Goal: Task Accomplishment & Management: Complete application form

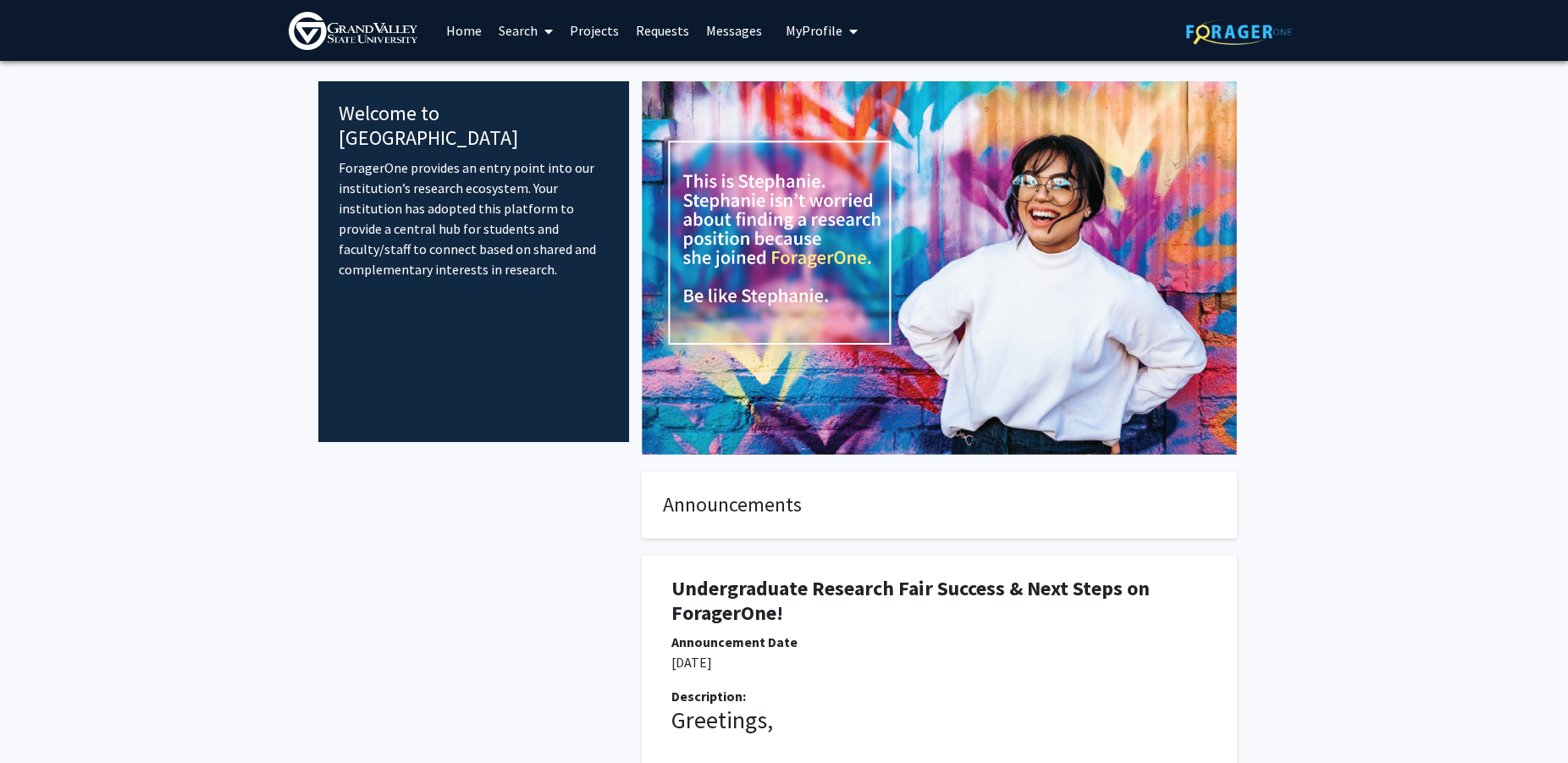
click at [813, 27] on span "My Profile" at bounding box center [813, 31] width 57 height 17
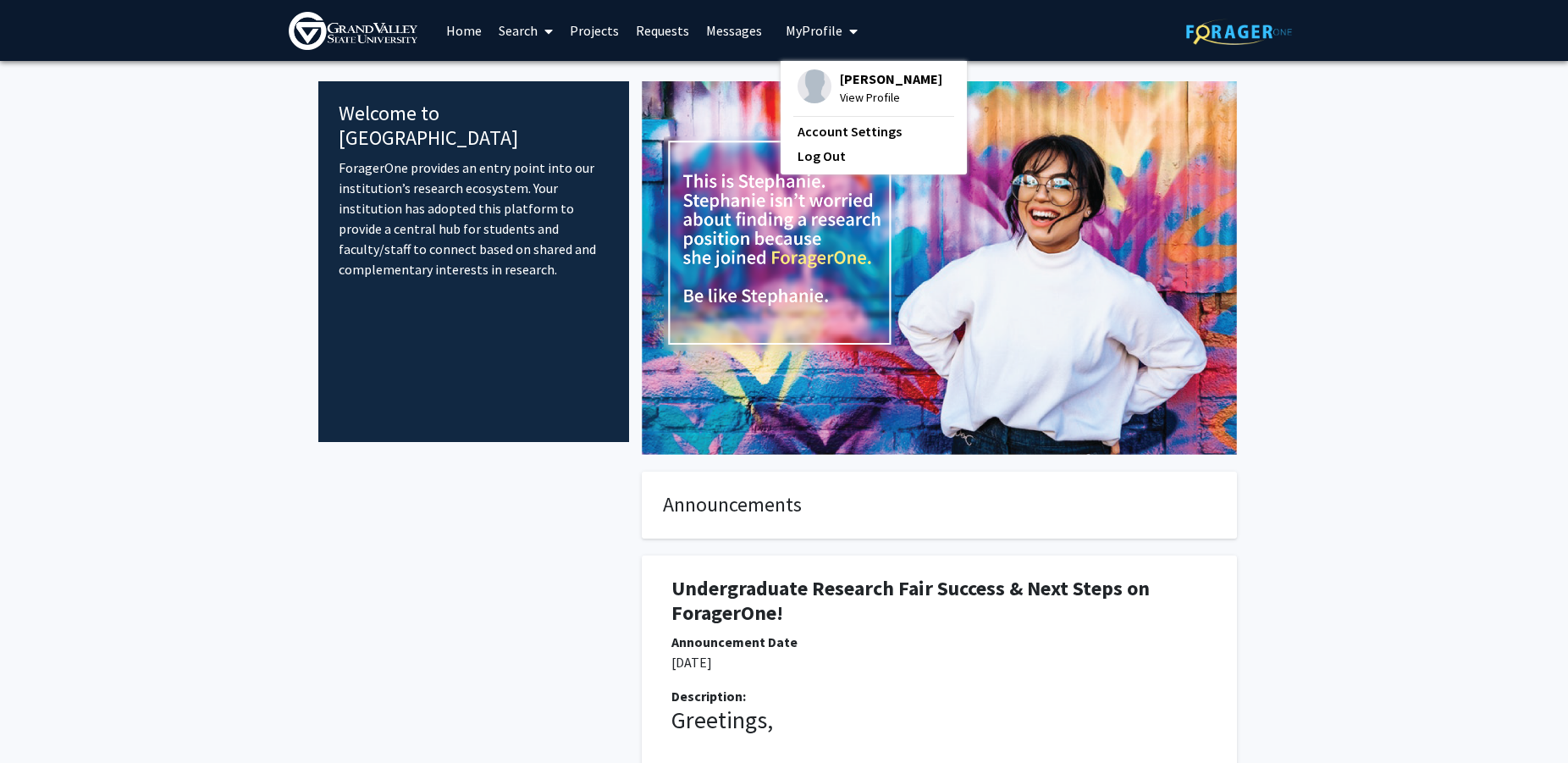
click at [855, 90] on span "View Profile" at bounding box center [891, 97] width 103 height 19
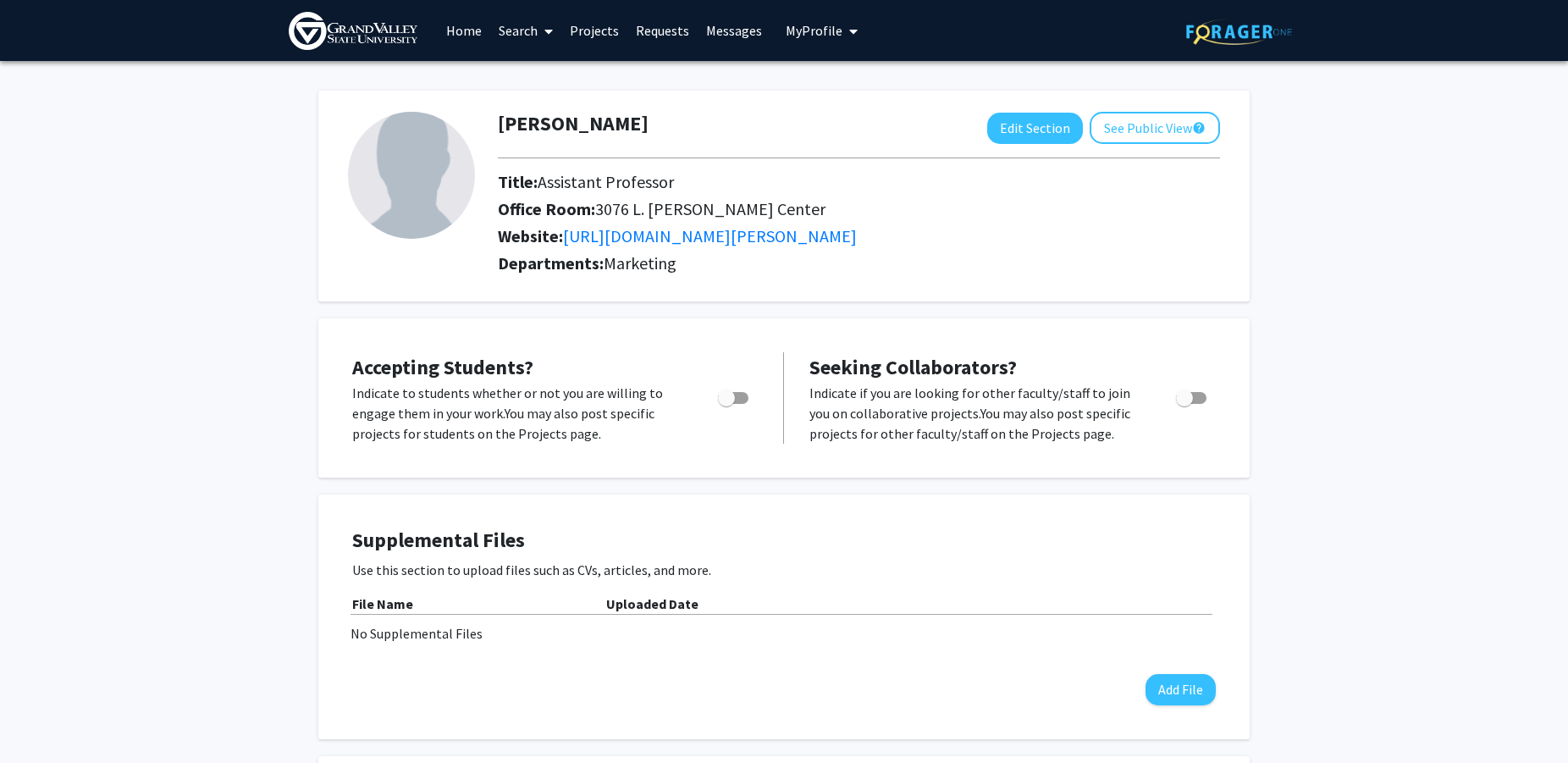
click at [732, 407] on span "Toggle" at bounding box center [727, 398] width 17 height 17
click at [727, 405] on input "Would you like to permit student requests?" at bounding box center [726, 404] width 1 height 1
checkbox input "true"
click at [598, 30] on link "Projects" at bounding box center [594, 31] width 66 height 60
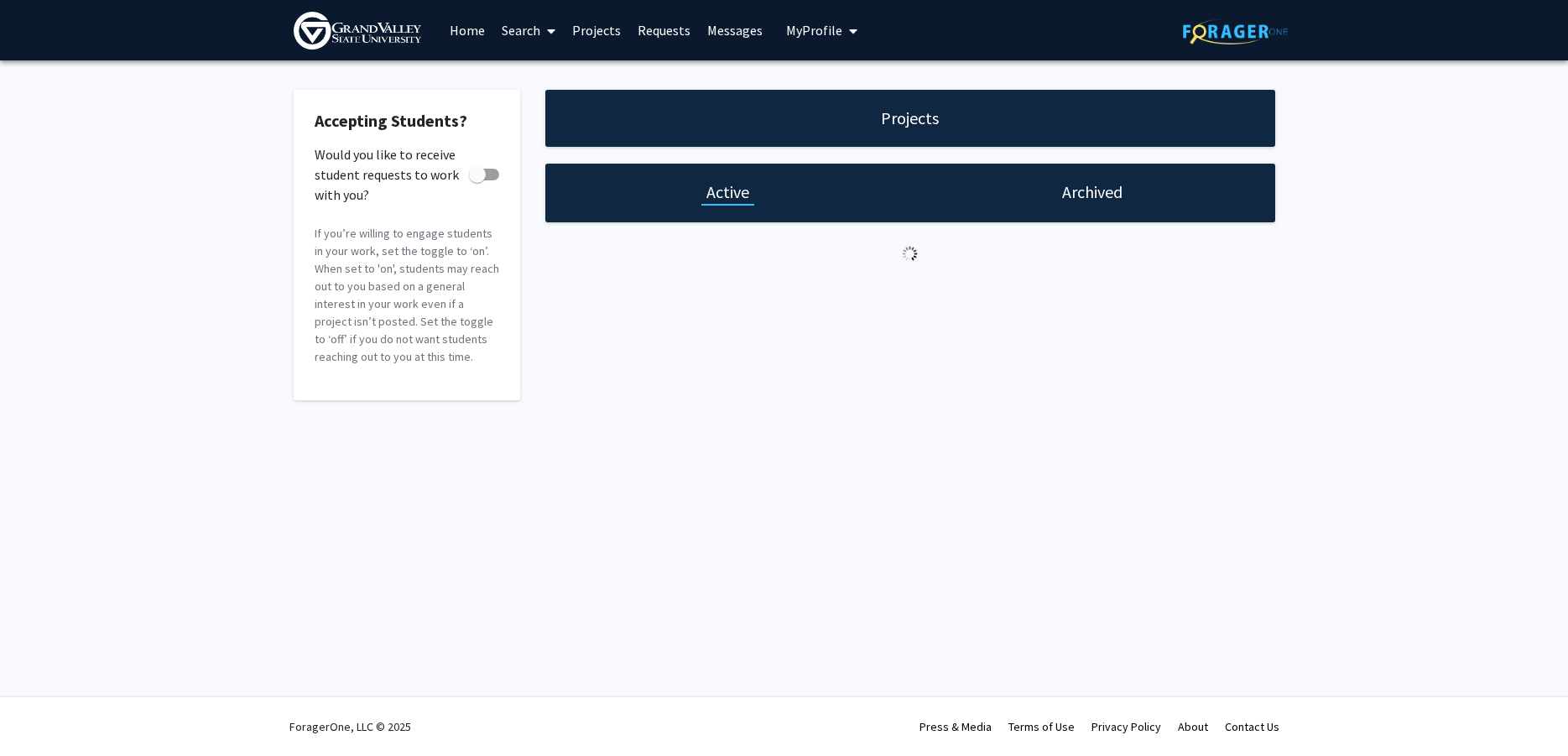
checkbox input "true"
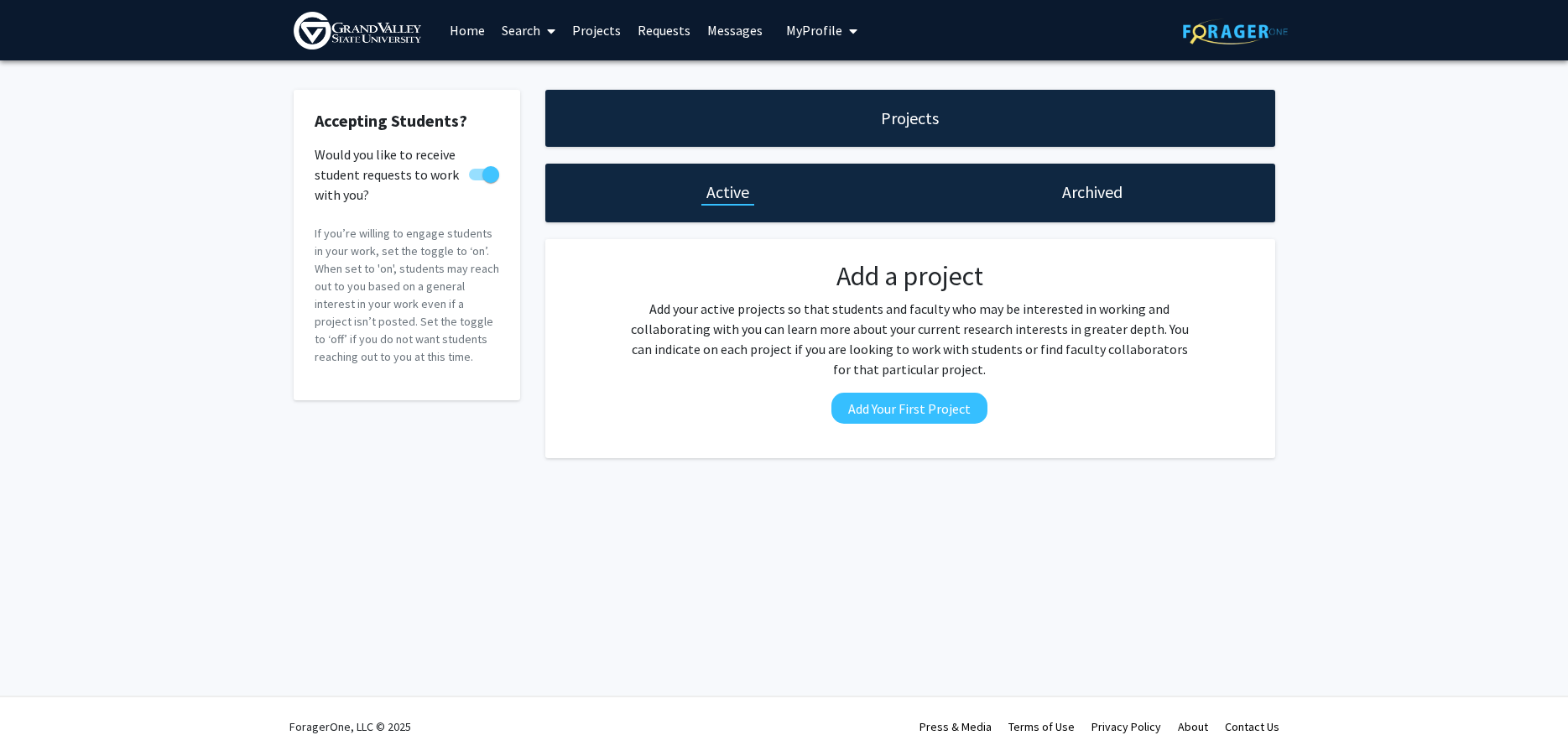
click at [1084, 190] on h1 "Archived" at bounding box center [1091, 191] width 60 height 23
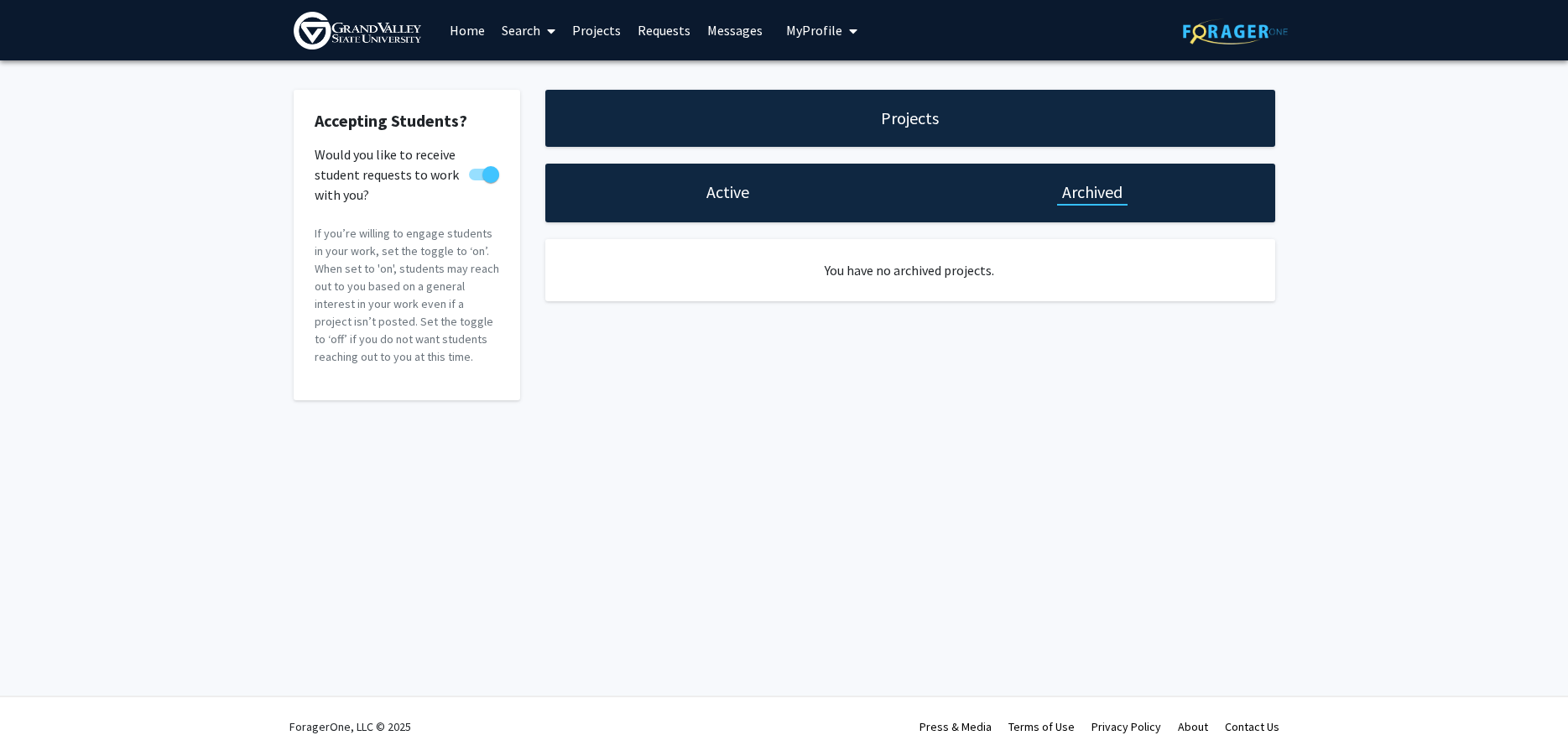
click at [727, 197] on h1 "Active" at bounding box center [727, 191] width 43 height 23
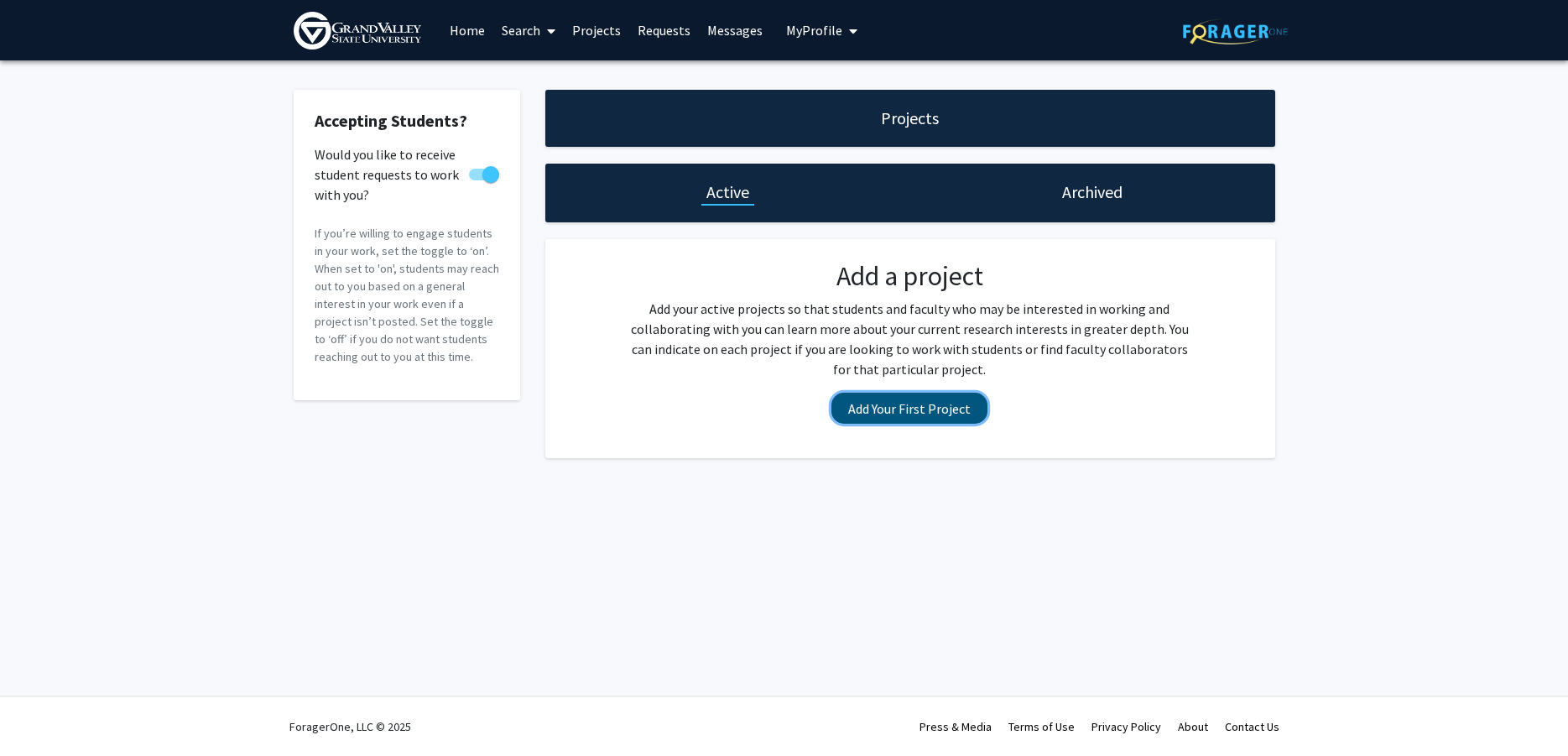
click at [920, 414] on button "Add Your First Project" at bounding box center [909, 408] width 156 height 31
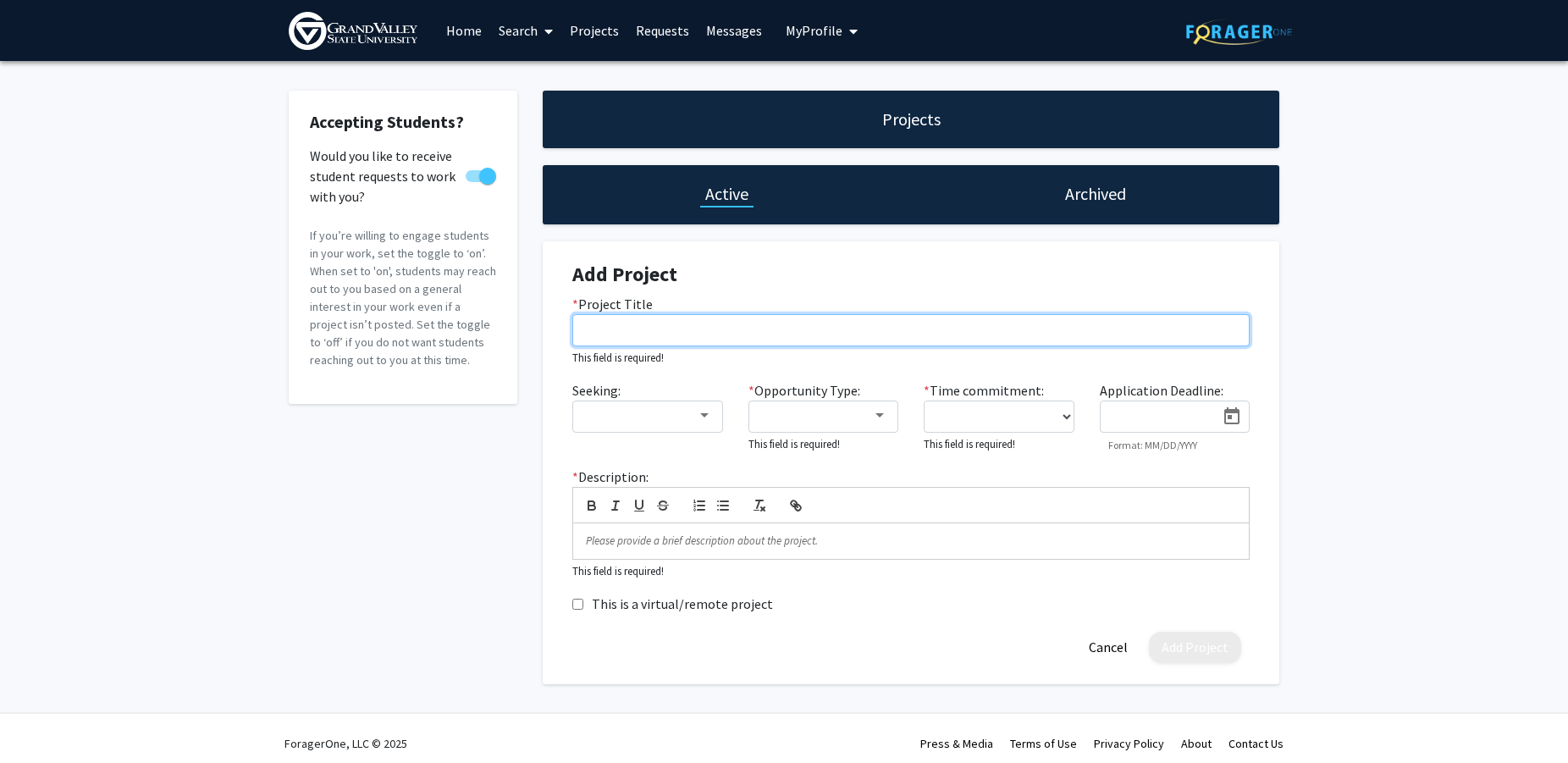
click at [672, 327] on input "* Project Title" at bounding box center [911, 330] width 677 height 32
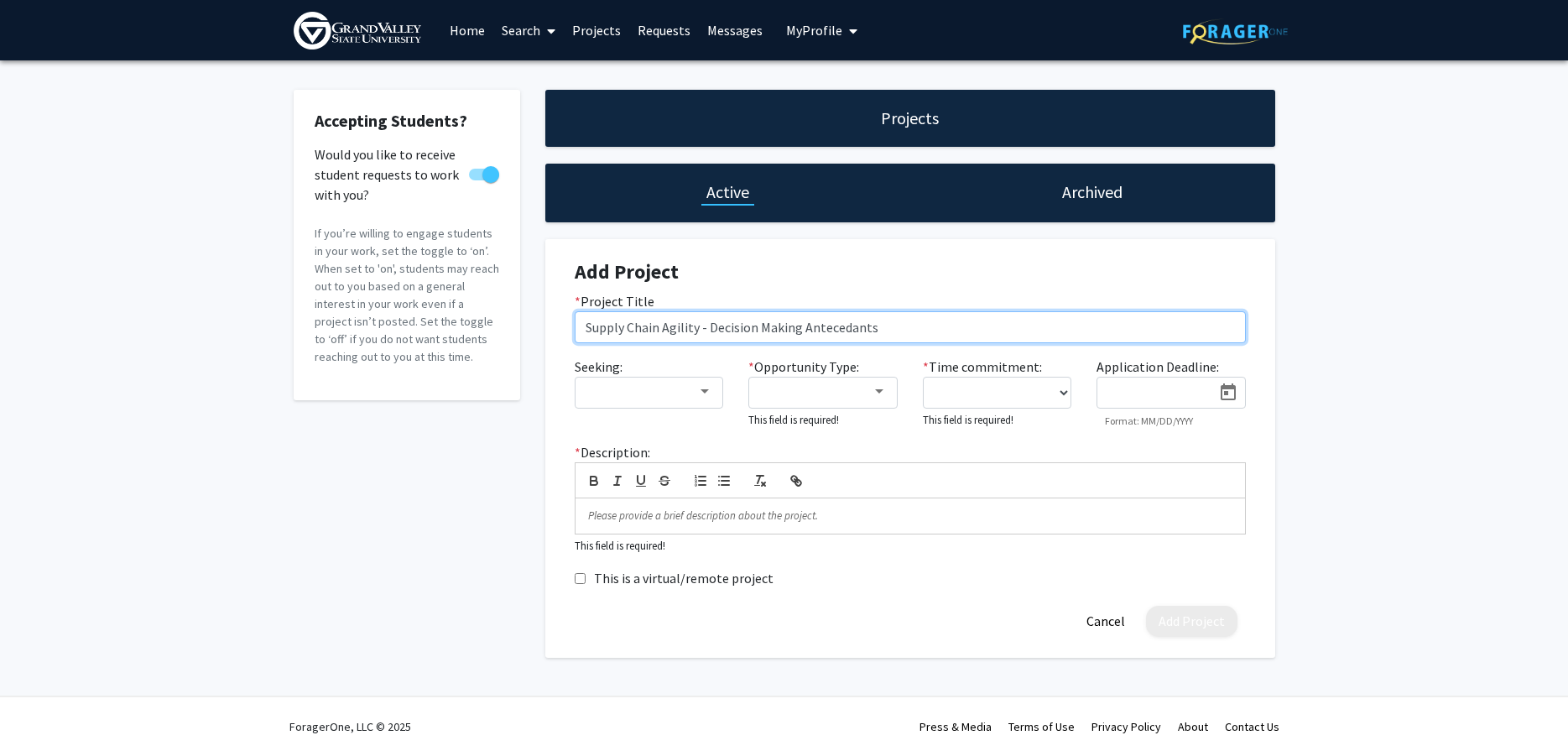
type input "Supply Chain Agility - Decision Making Antecedants"
click at [687, 391] on div at bounding box center [642, 392] width 113 height 20
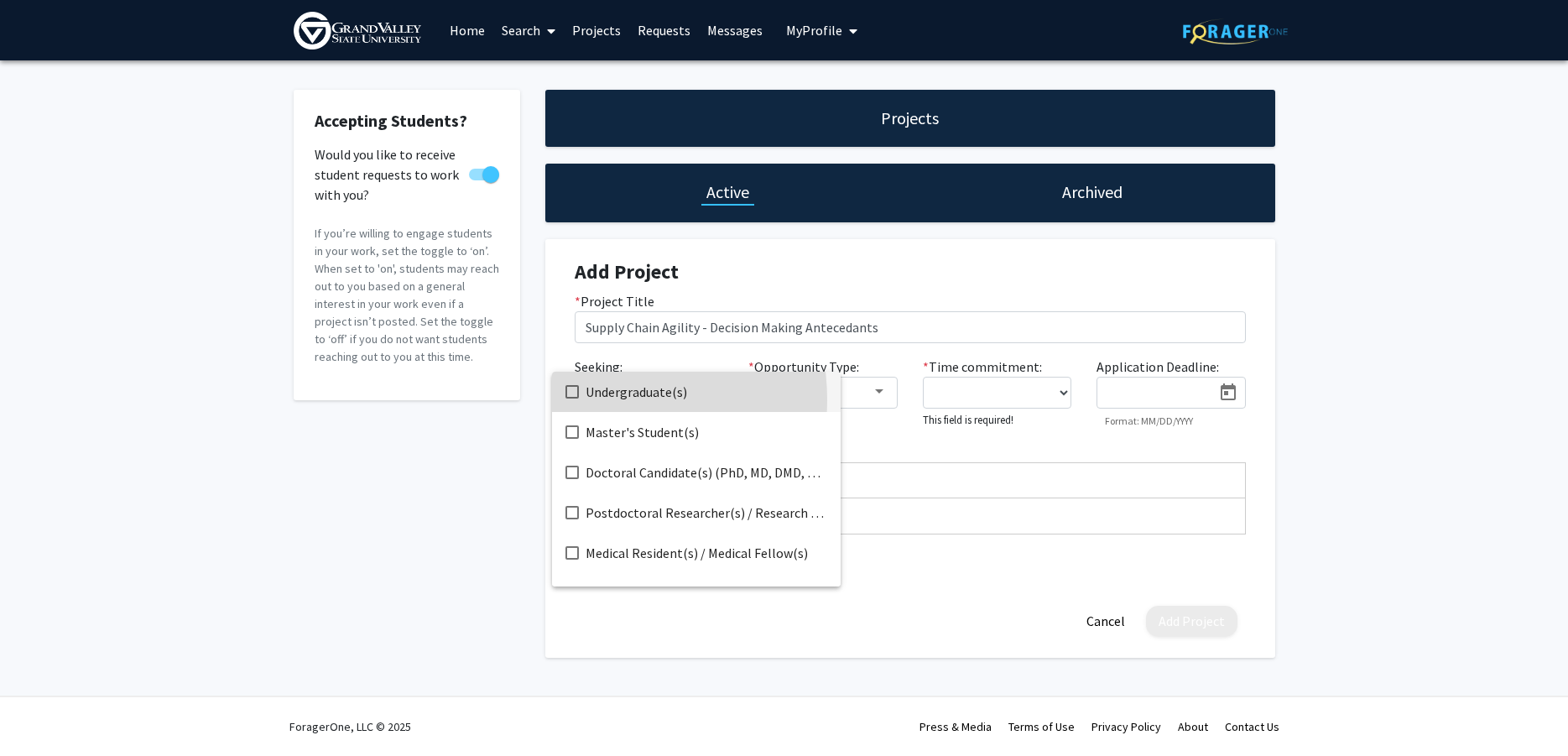
click at [569, 400] on mat-option "Undergraduate(s)" at bounding box center [696, 392] width 288 height 41
click at [896, 433] on div at bounding box center [784, 378] width 1568 height 756
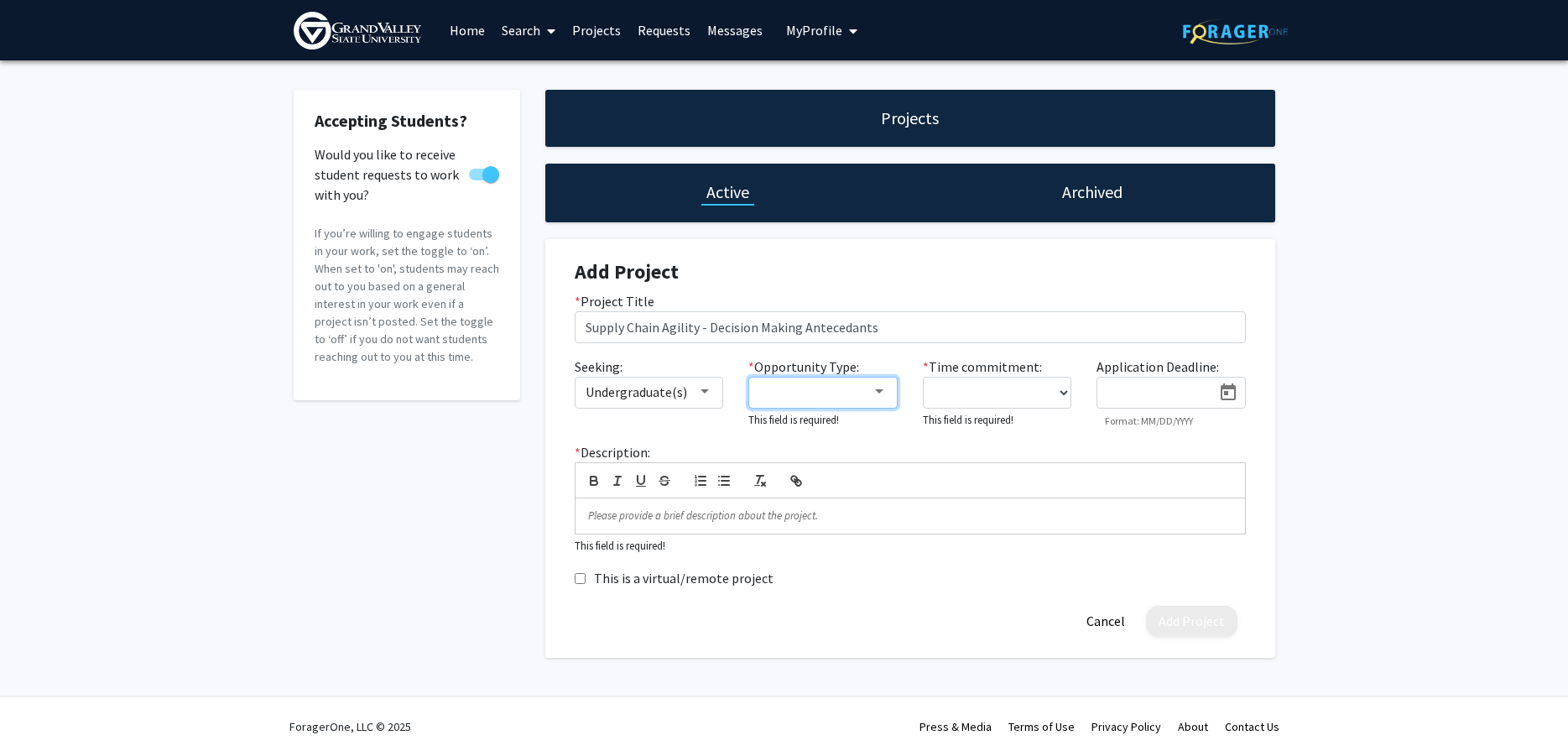
click at [820, 394] on div at bounding box center [816, 392] width 113 height 20
click at [750, 390] on mat-pseudo-checkbox at bounding box center [746, 392] width 14 height 14
click at [748, 431] on mat-pseudo-checkbox at bounding box center [746, 432] width 14 height 14
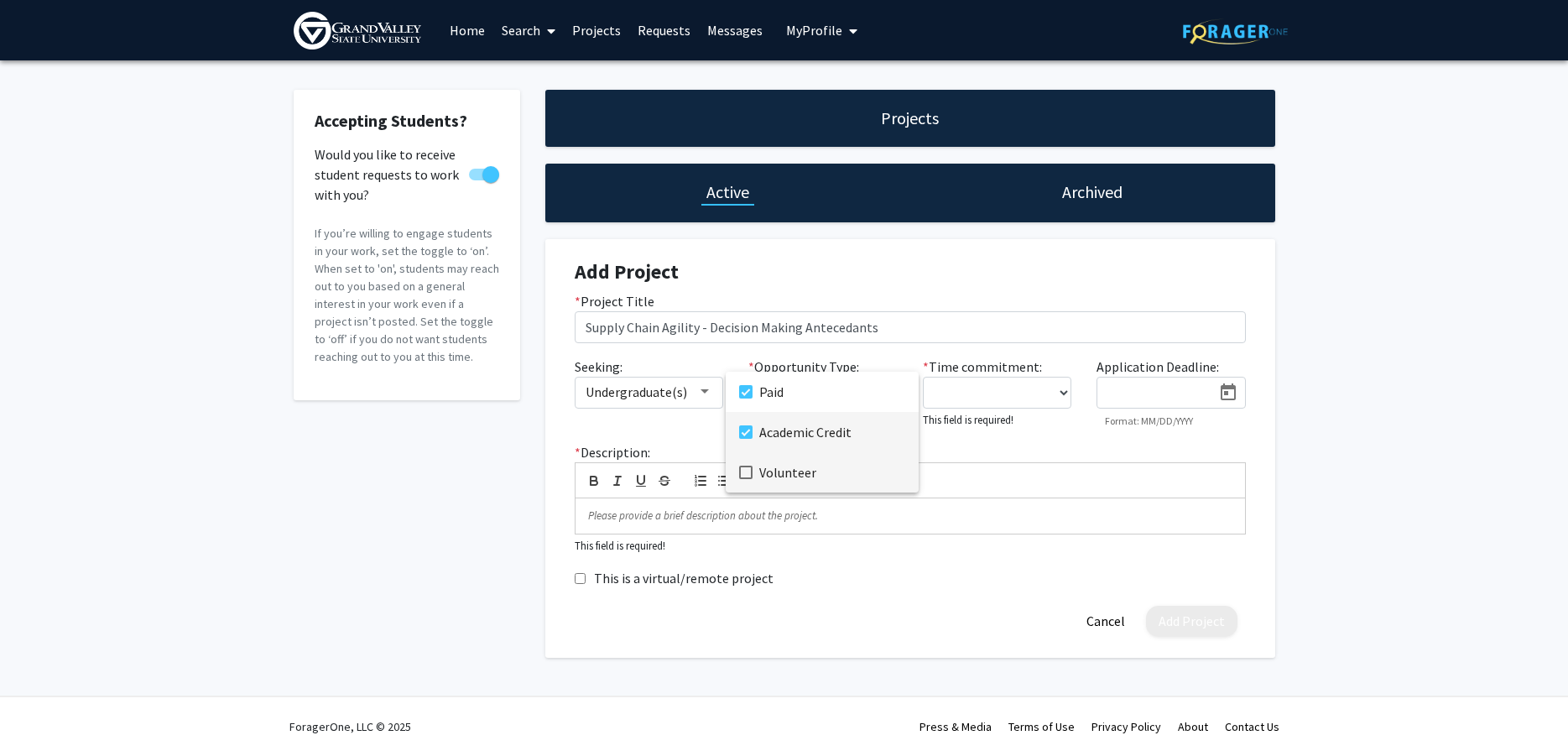
click at [747, 471] on mat-pseudo-checkbox at bounding box center [746, 472] width 14 height 14
click at [1016, 452] on div at bounding box center [784, 378] width 1568 height 756
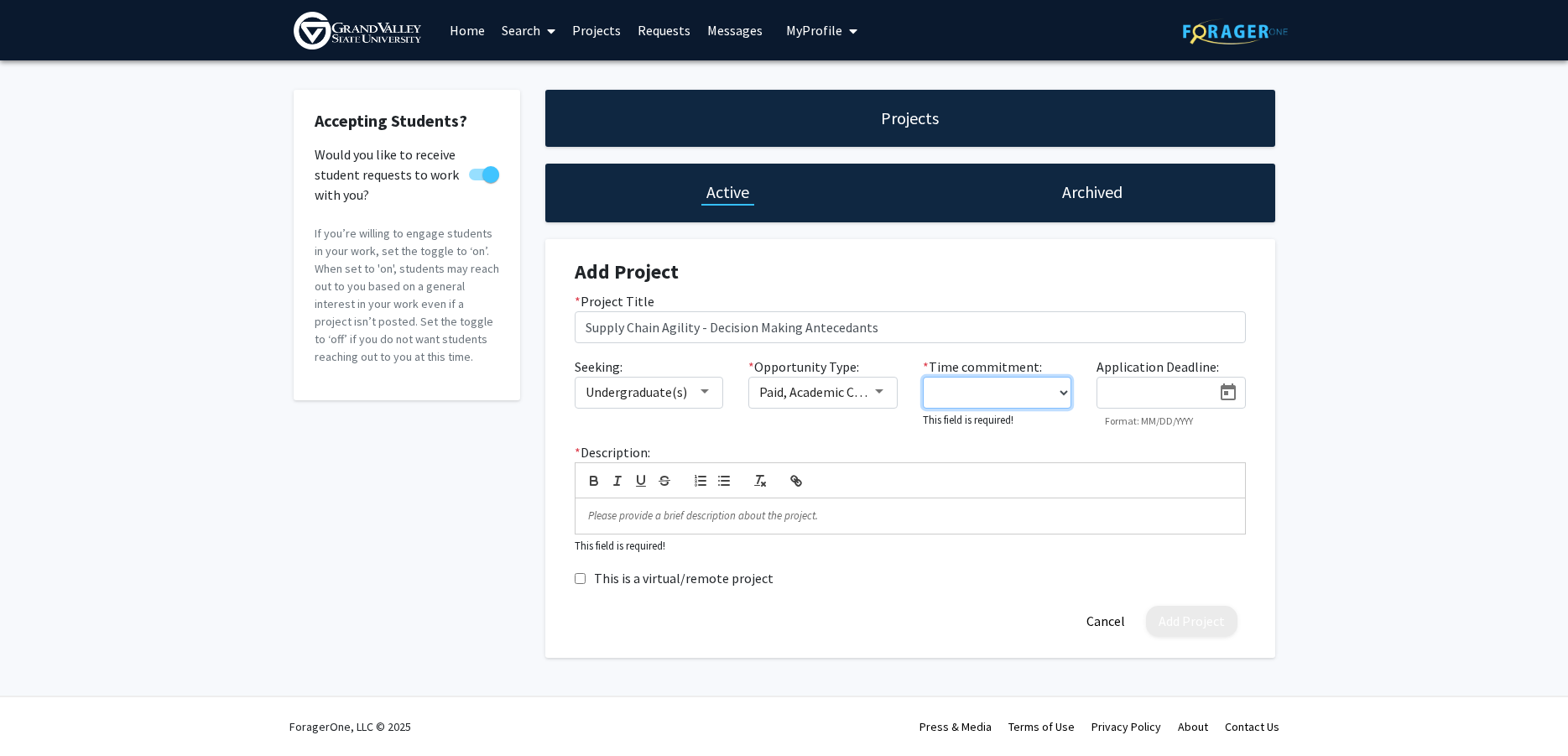
click at [923, 377] on select "0 - 5 hours/week 5 - 10 hours/week 10 - 15 hours/week 15 - 20 hours/week 20 - 3…" at bounding box center [998, 393] width 150 height 31
select select "0 - 5"
click option "0 - 5 hours/week" at bounding box center [0, 0] width 0 height 0
click at [993, 443] on div "* Description: This field is required!" at bounding box center [909, 496] width 696 height 113
click at [729, 518] on p at bounding box center [909, 513] width 644 height 15
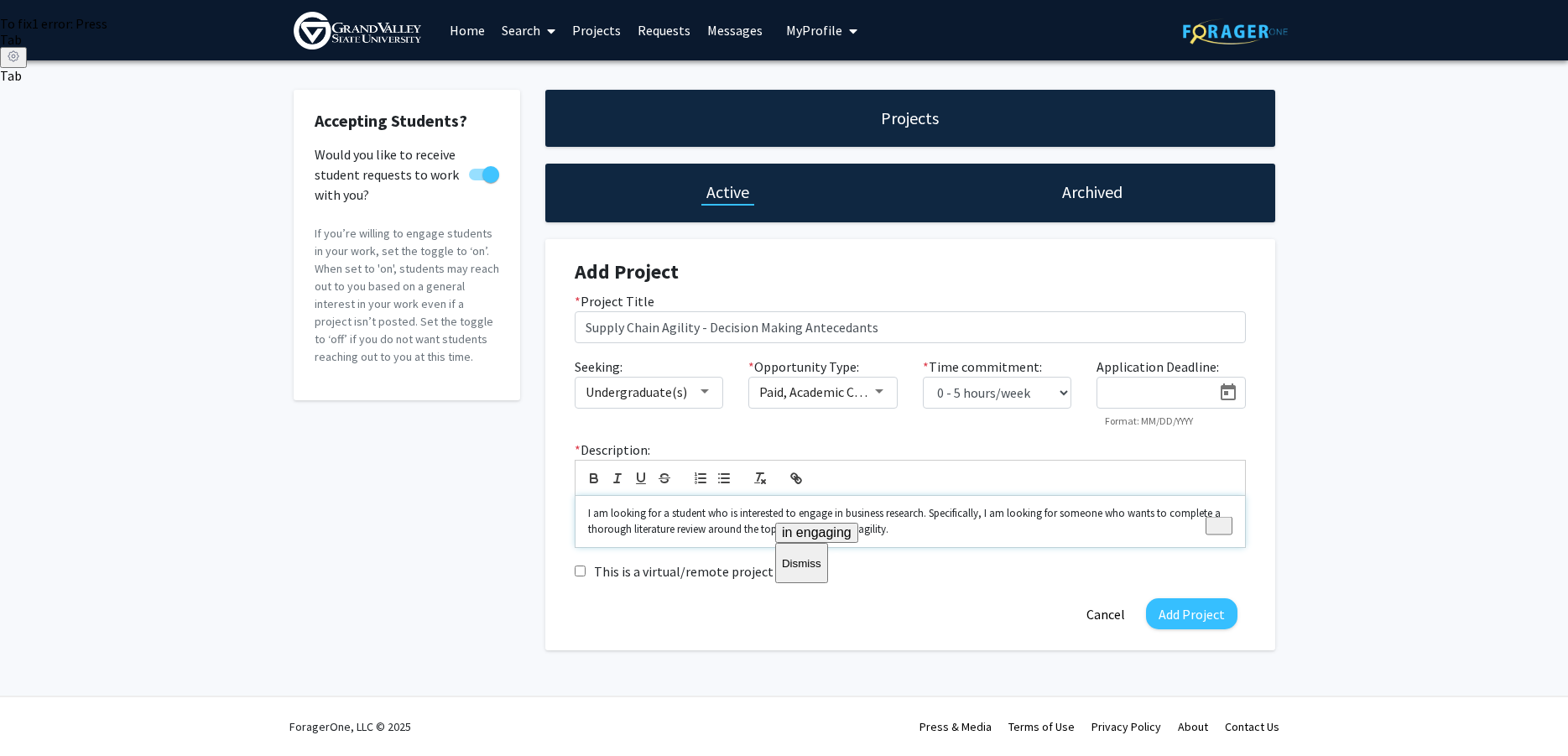
click at [823, 537] on span "in engaging" at bounding box center [816, 531] width 69 height 14
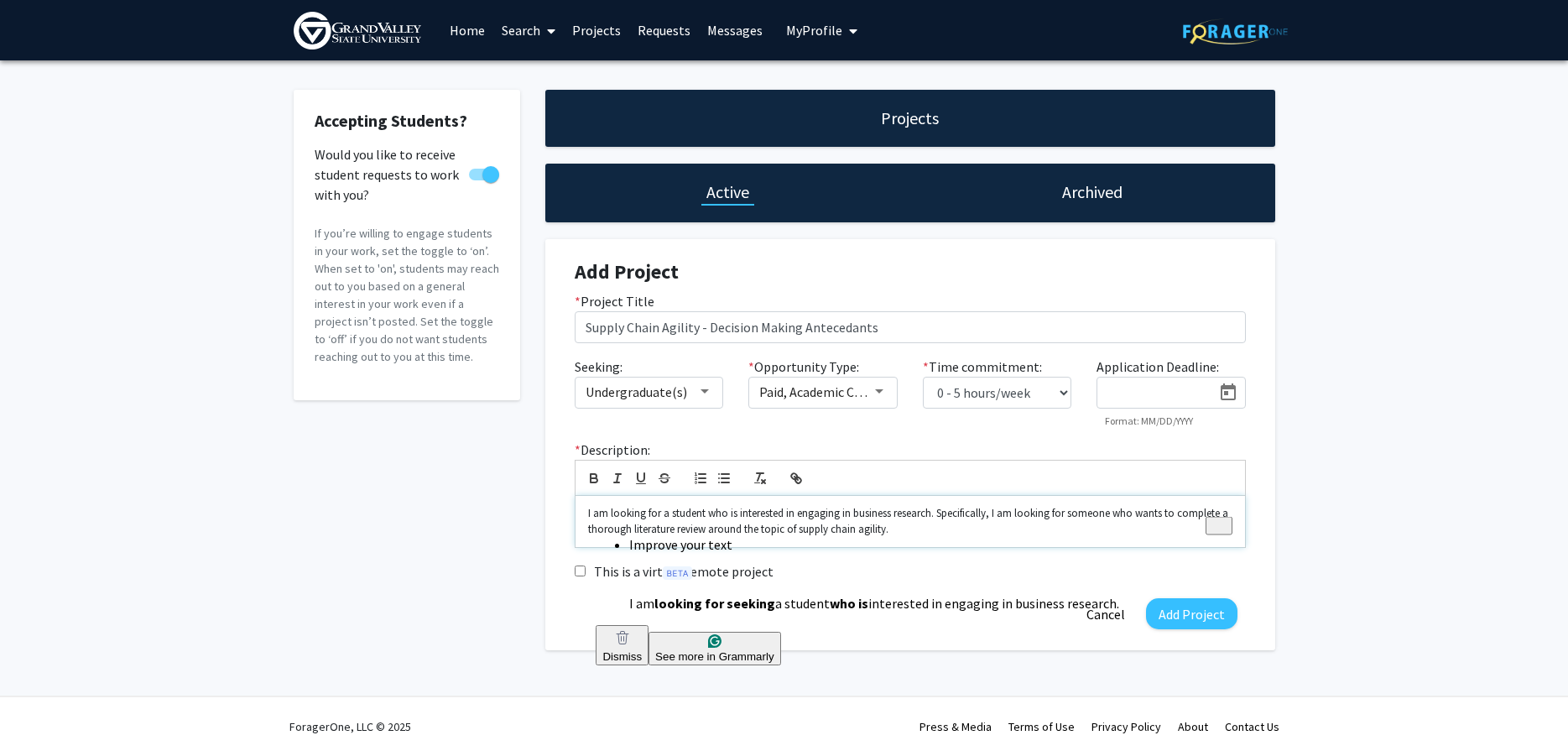
click at [657, 574] on html "Skip navigation Home Search Projects Requests Messages My Profile [PERSON_NAME]…" at bounding box center [784, 378] width 1568 height 756
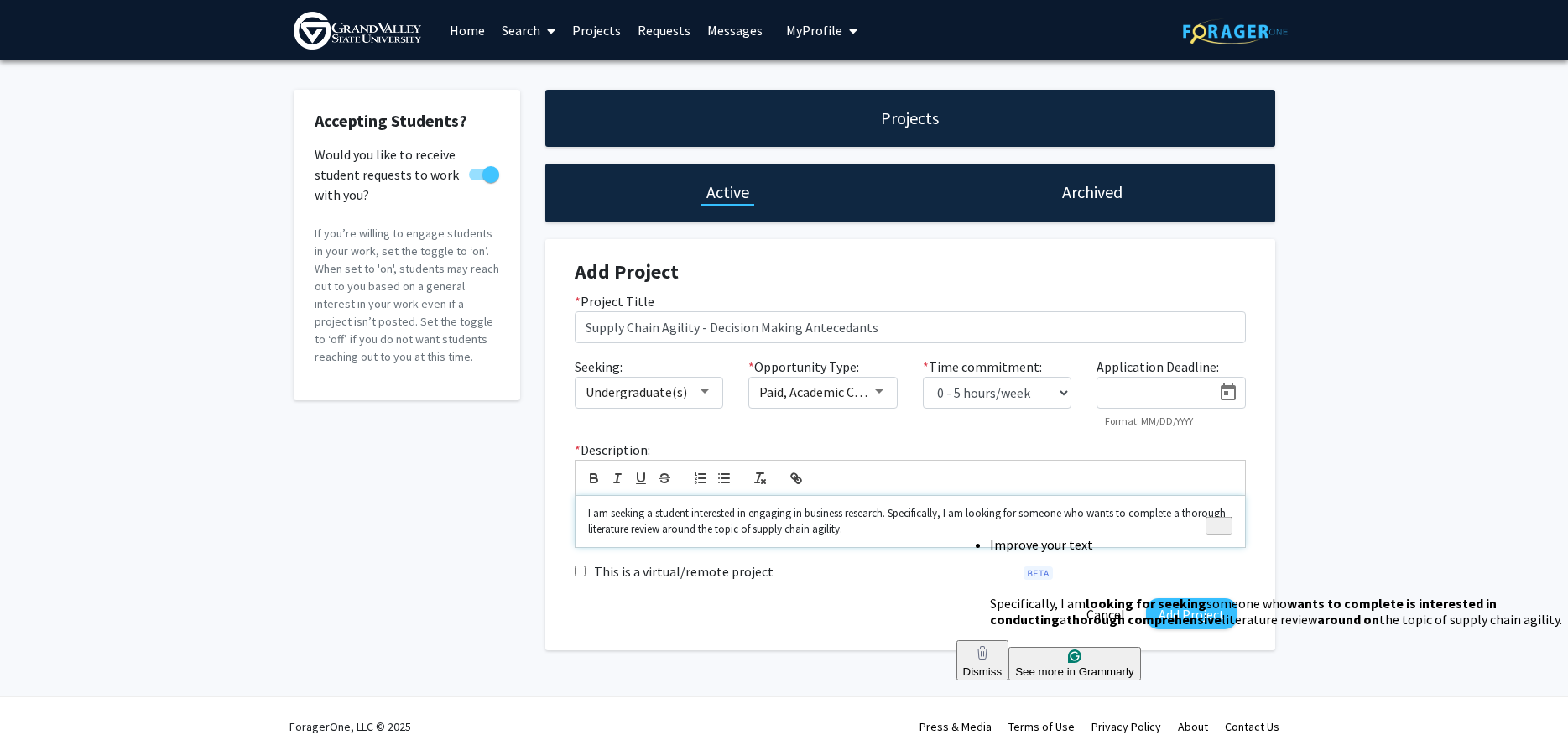
click at [1144, 580] on html "Skip navigation Home Search Projects Requests Messages My Profile [PERSON_NAME]…" at bounding box center [784, 378] width 1568 height 756
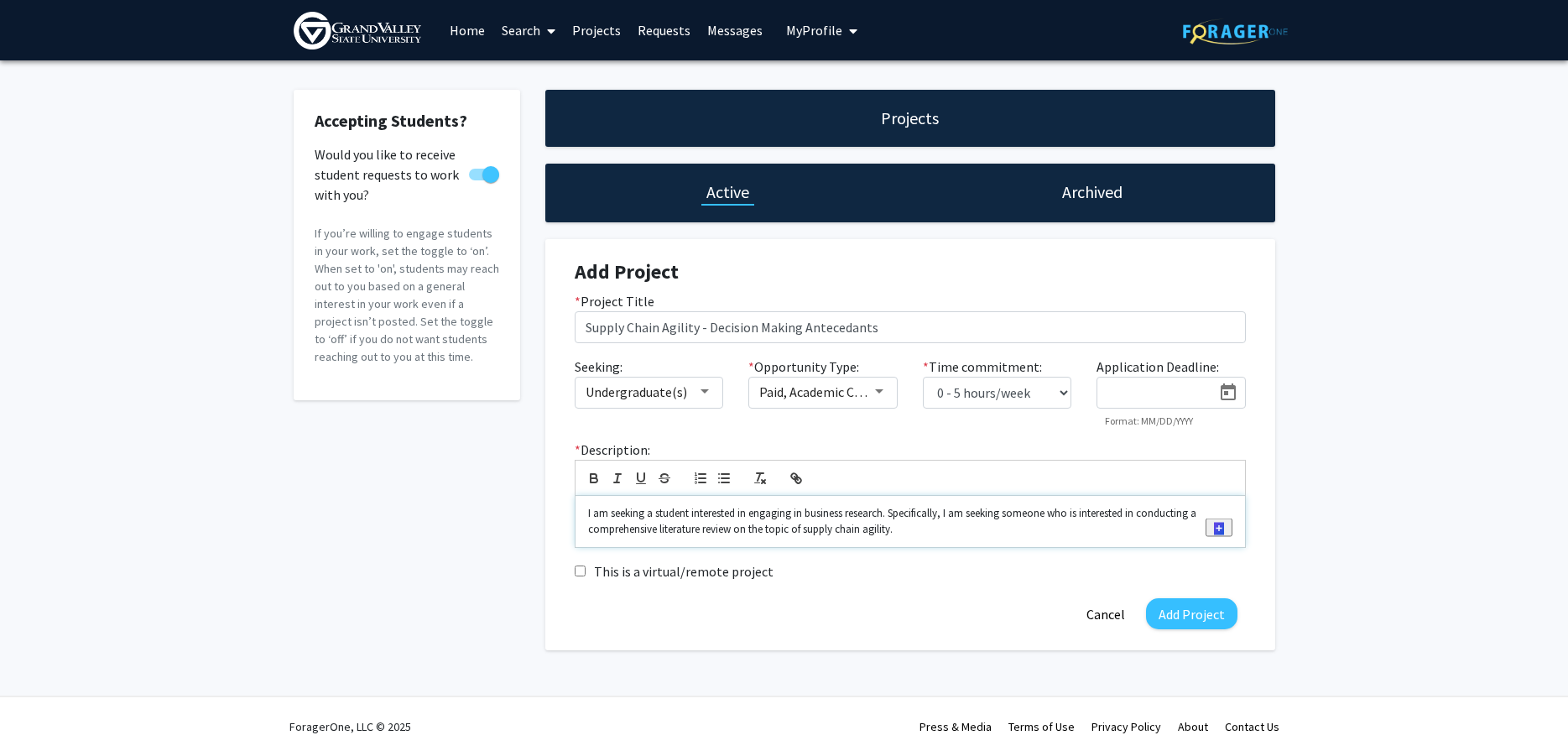
click at [961, 529] on p "I am seeking a student interested in engaging in business research. Specificall…" at bounding box center [909, 521] width 644 height 31
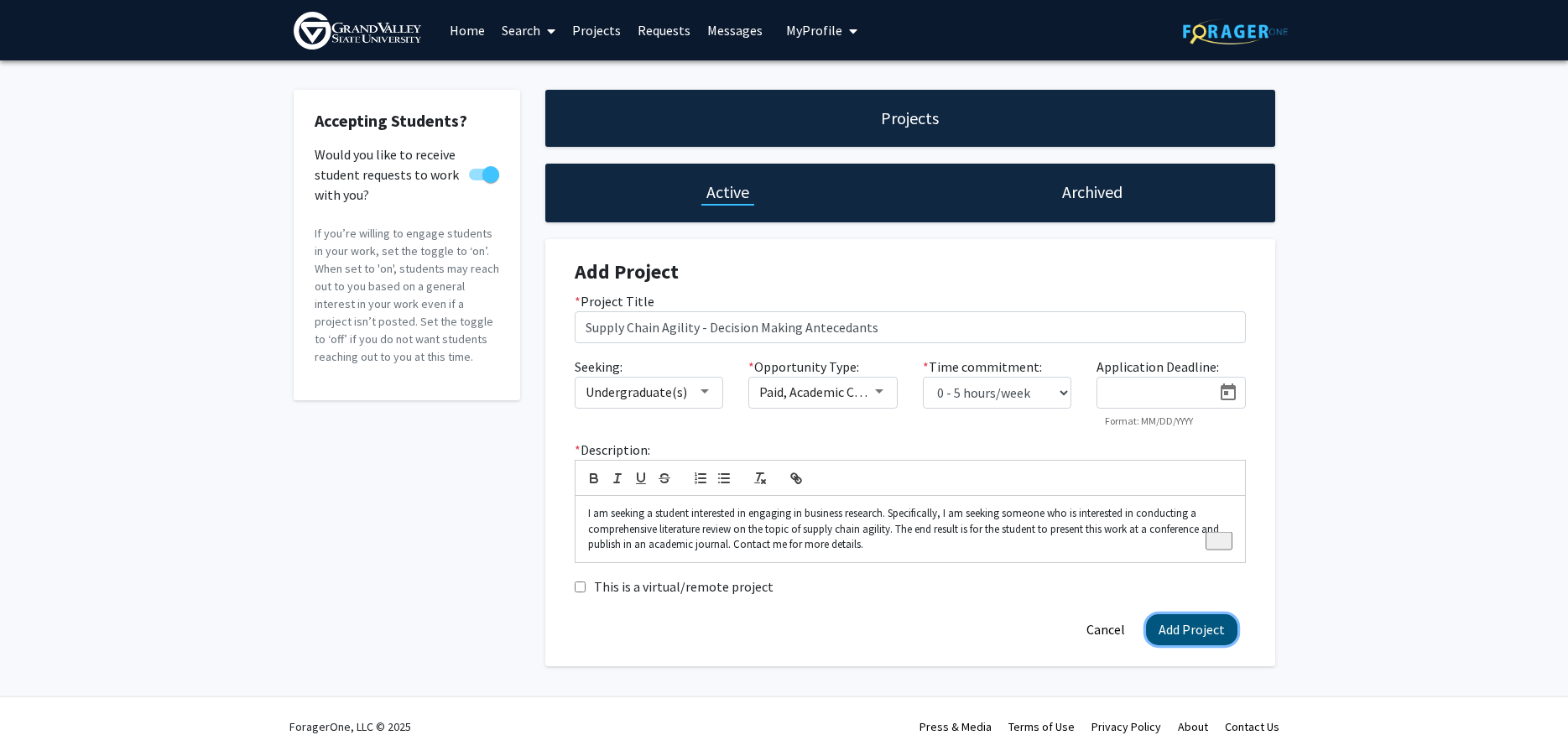
click at [1200, 628] on button "Add Project" at bounding box center [1191, 629] width 91 height 31
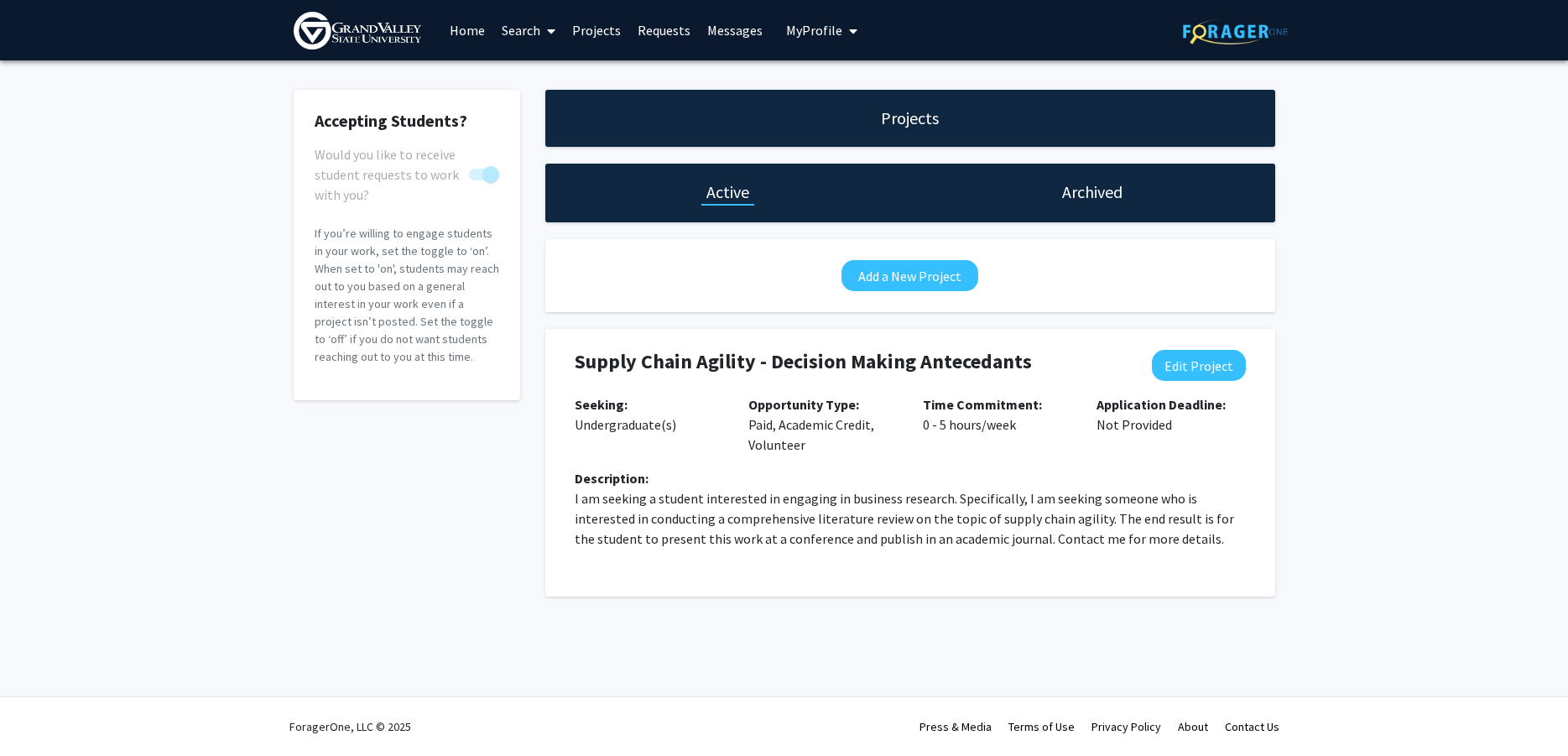
click at [542, 34] on span at bounding box center [548, 31] width 15 height 59
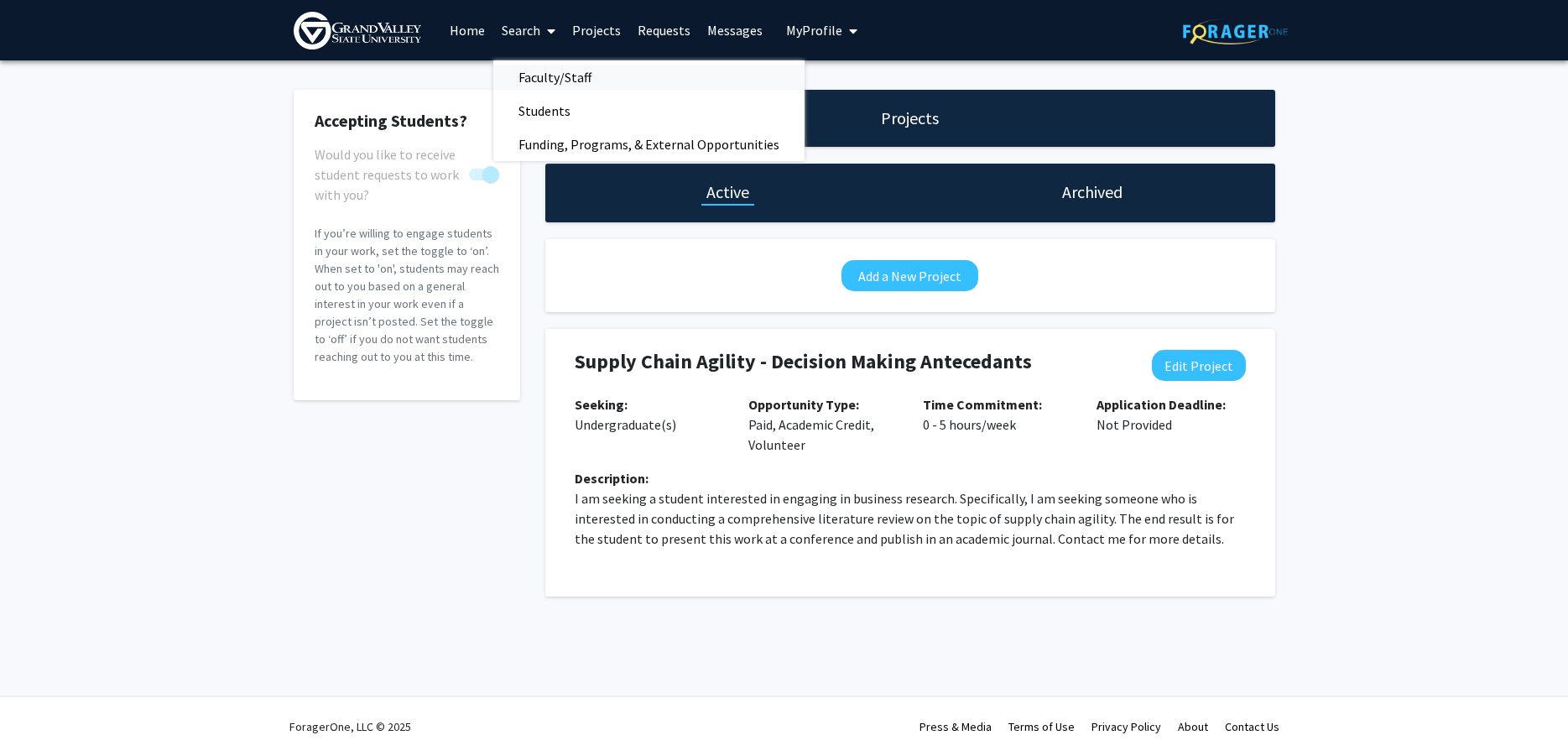
click at [558, 67] on span "Faculty/Staff" at bounding box center [554, 77] width 123 height 33
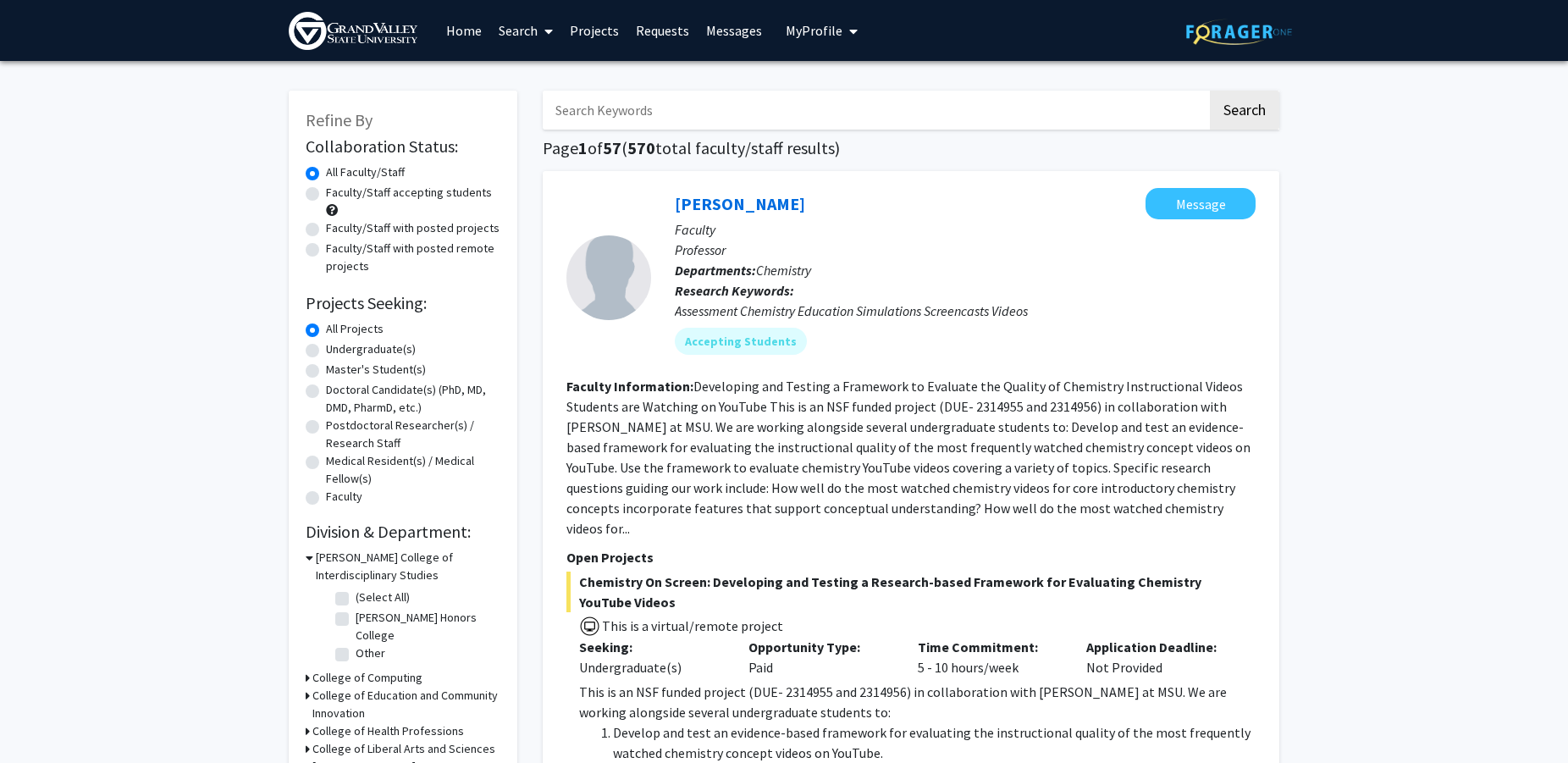
click at [760, 113] on input "Search Keywords" at bounding box center [875, 110] width 665 height 39
click at [1210, 90] on button "Search" at bounding box center [1244, 110] width 69 height 39
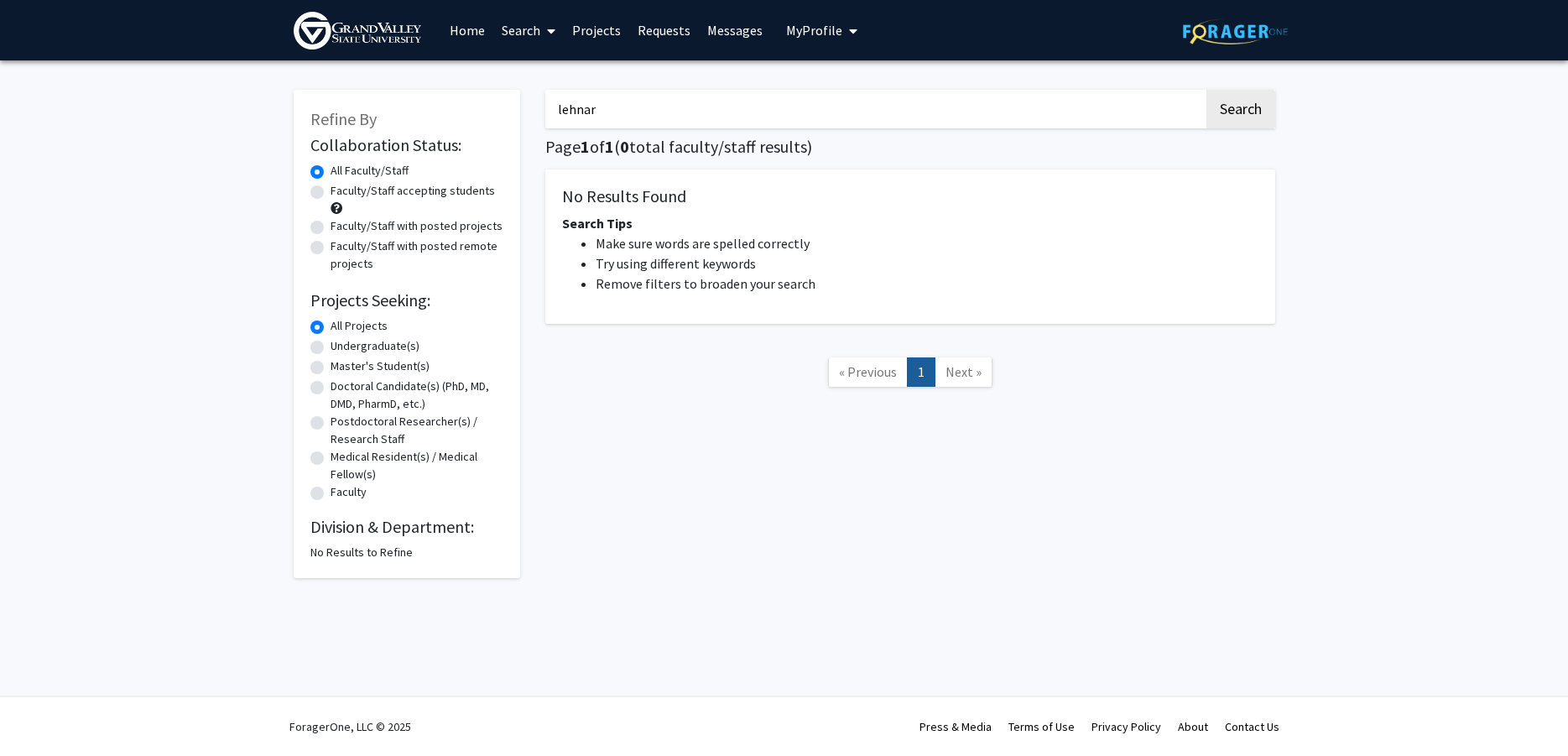
click at [1206, 90] on button "Search" at bounding box center [1240, 109] width 68 height 39
type input "l"
click at [1206, 90] on button "Search" at bounding box center [1240, 109] width 68 height 39
type input "w"
type input "[PERSON_NAME]"
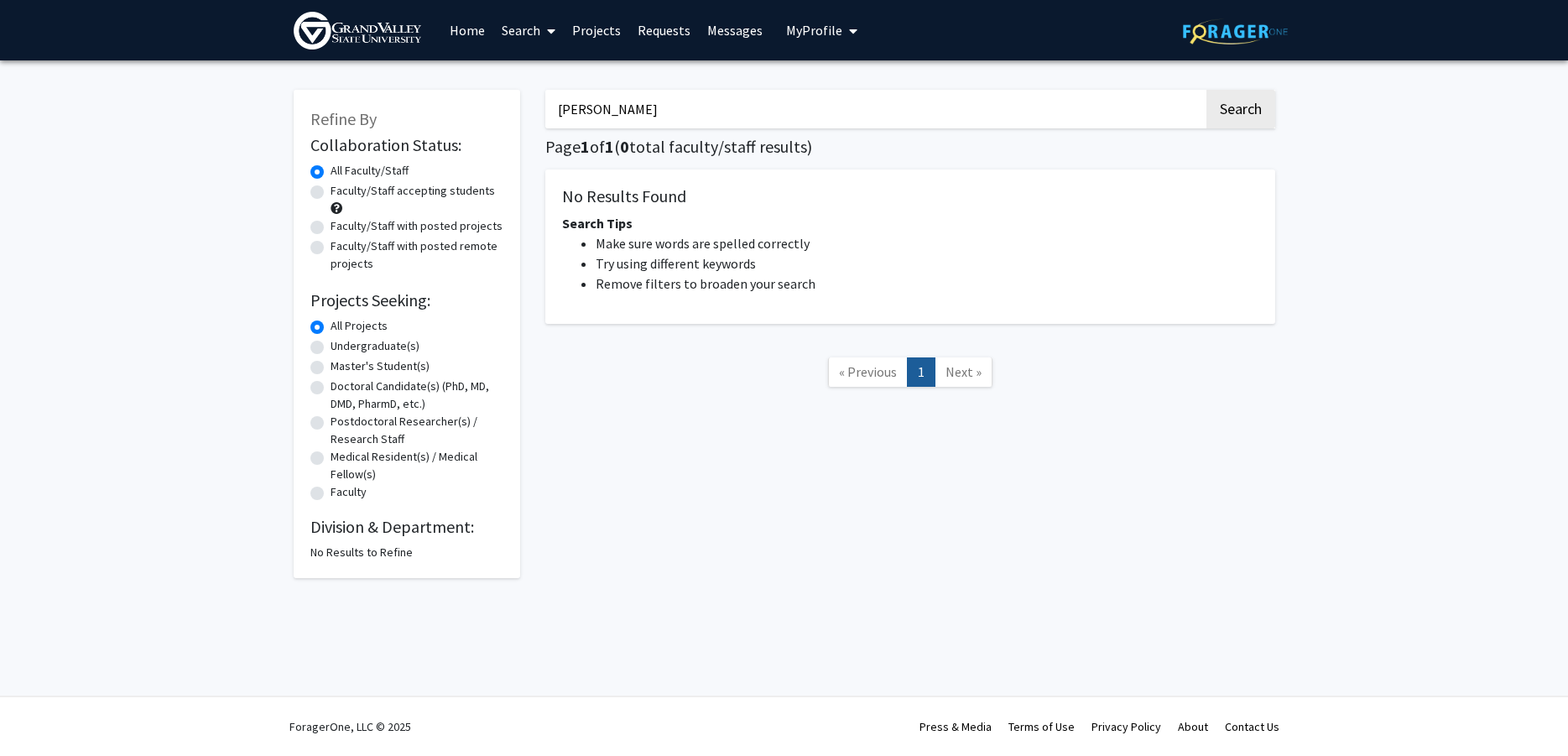
click at [1206, 90] on button "Search" at bounding box center [1240, 109] width 68 height 39
